Goal: Information Seeking & Learning: Check status

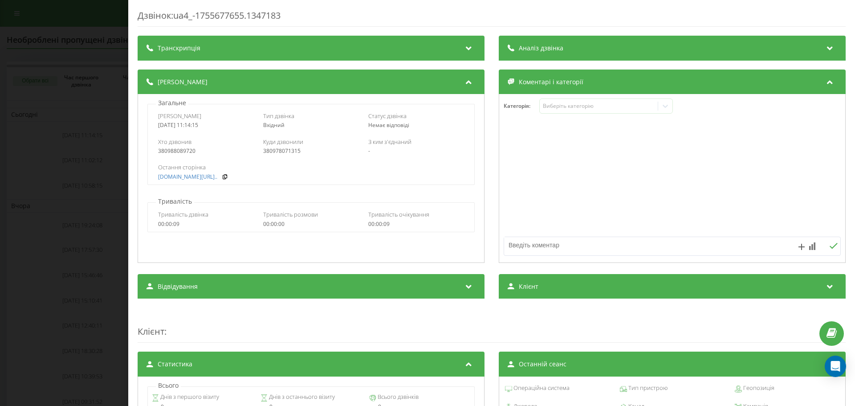
click at [62, 168] on div "Дзвінок : ua4_-1755677655.1347183 Транскрипція Для AI-аналізу майбутніх дзвінкі…" at bounding box center [427, 203] width 855 height 406
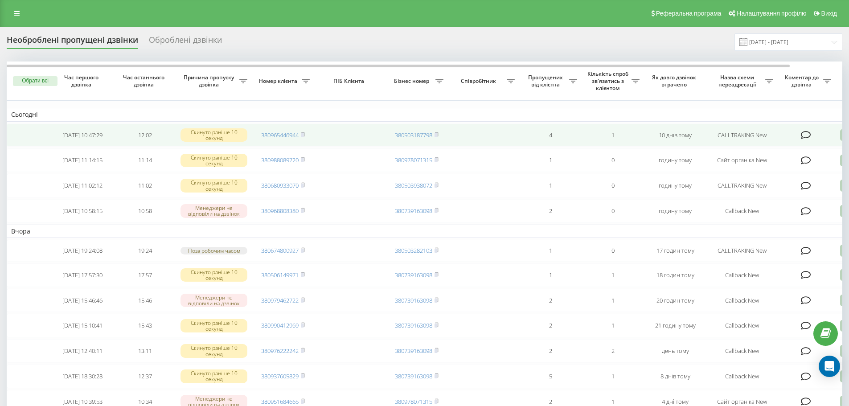
click at [808, 135] on icon at bounding box center [805, 135] width 10 height 9
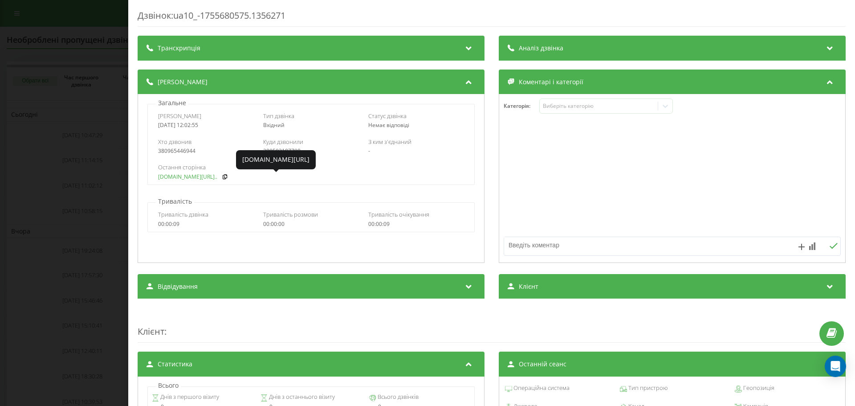
click at [186, 175] on link "fix-parts.in.ua/saiba-no..." at bounding box center [187, 177] width 59 height 6
click at [41, 4] on div "Дзвінок : ua10_-1755680575.1356271 Транскрипція Для AI-аналізу майбутніх дзвінк…" at bounding box center [427, 203] width 855 height 406
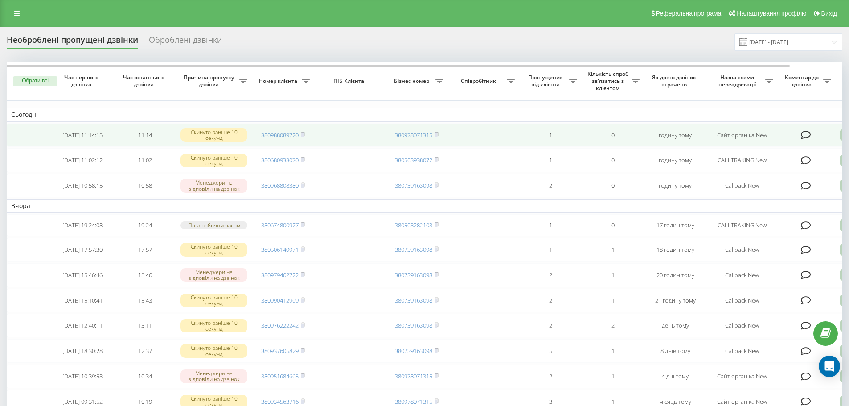
click at [805, 134] on icon at bounding box center [805, 135] width 10 height 9
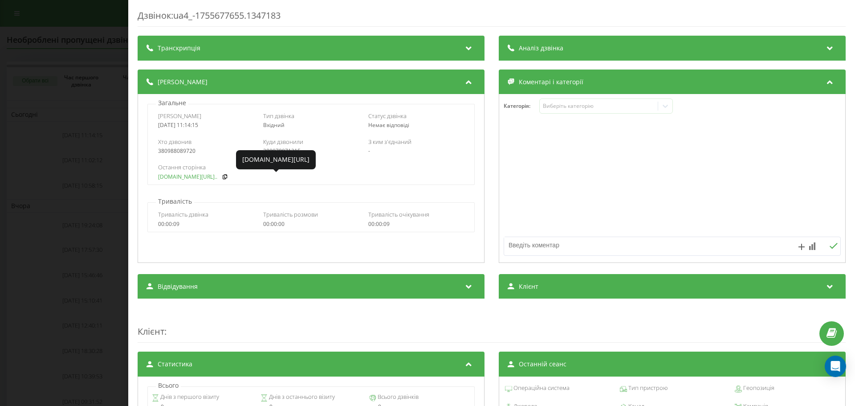
click at [184, 176] on link "fix-parts.in.ua/nissan-l..." at bounding box center [187, 177] width 59 height 6
click at [77, 101] on div "Дзвінок : ua4_-1755677655.1347183 Транскрипція Для AI-аналізу майбутніх дзвінкі…" at bounding box center [427, 203] width 855 height 406
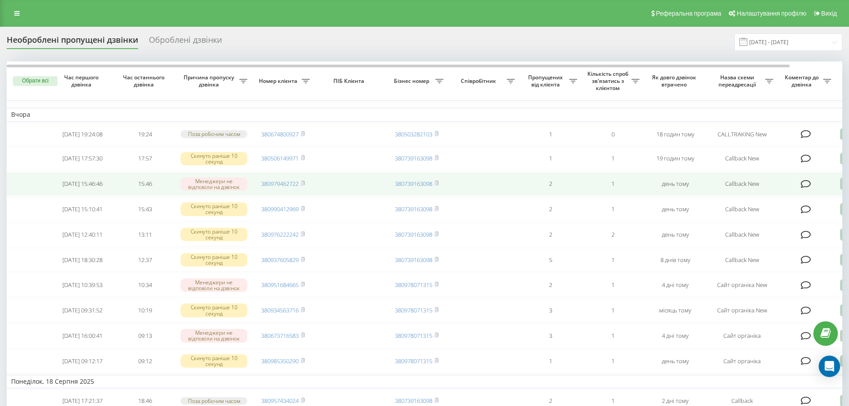
click at [804, 188] on icon at bounding box center [805, 184] width 10 height 9
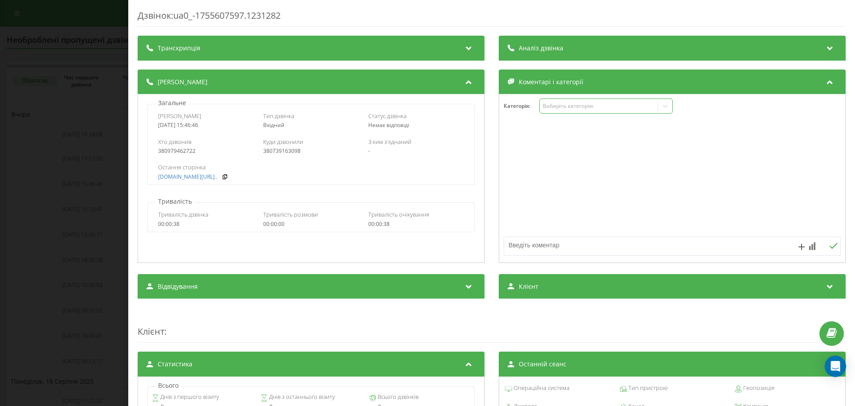
click at [591, 105] on div "Виберіть категорію" at bounding box center [598, 105] width 111 height 7
click at [214, 189] on div "Загальне Дата дзвінка 2025-08-19 15:46:46 Тип дзвінка Вхідний Статус дзвінка Не…" at bounding box center [311, 178] width 347 height 169
click at [116, 196] on div "Дзвінок : ua0_-1755607597.1231282 Транскрипція Для AI-аналізу майбутніх дзвінкі…" at bounding box center [427, 203] width 855 height 406
